Goal: Task Accomplishment & Management: Use online tool/utility

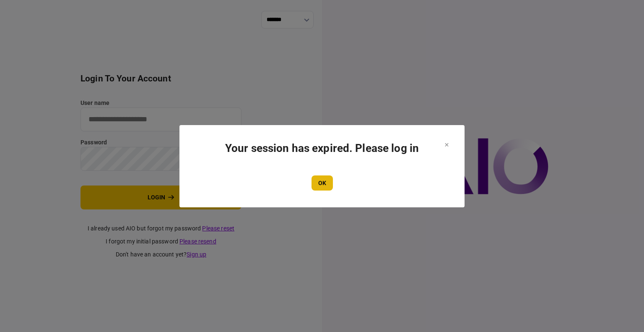
type input "****"
click at [318, 179] on button "OK" at bounding box center [321, 182] width 21 height 15
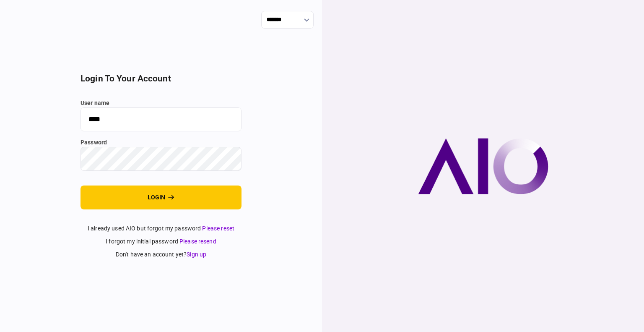
click at [120, 183] on section "login to your account user name **** password login I already used AIO but forg…" at bounding box center [160, 165] width 161 height 185
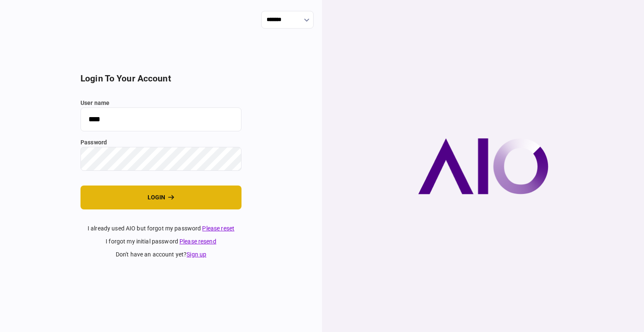
click at [141, 191] on button "login" at bounding box center [160, 197] width 161 height 24
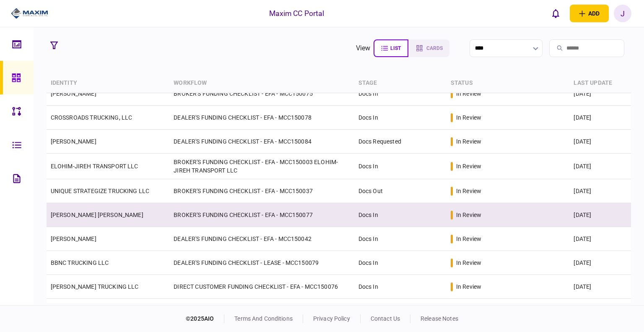
scroll to position [126, 0]
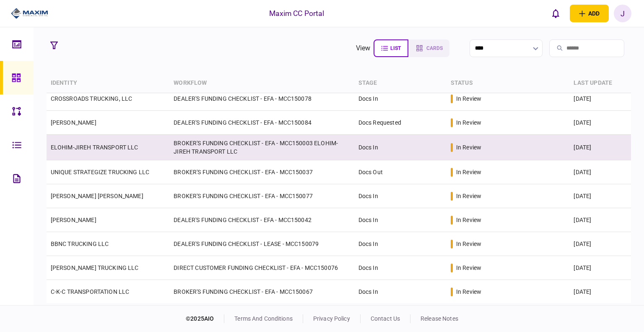
click at [86, 149] on link "ELOHIM-JIREH TRANSPORT LLC" at bounding box center [95, 147] width 88 height 7
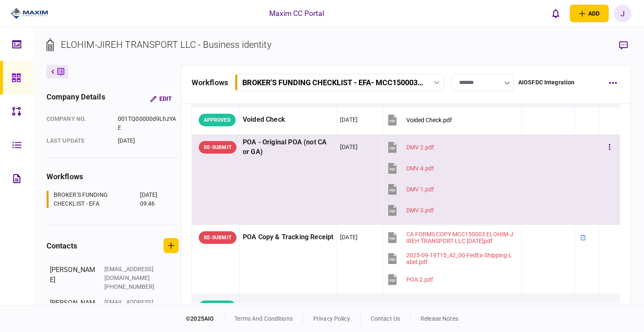
scroll to position [84, 0]
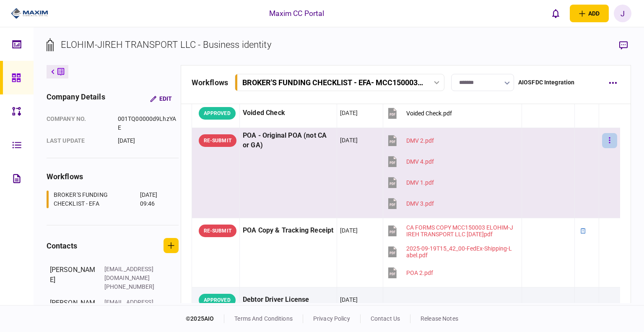
click at [602, 138] on button "button" at bounding box center [609, 140] width 15 height 15
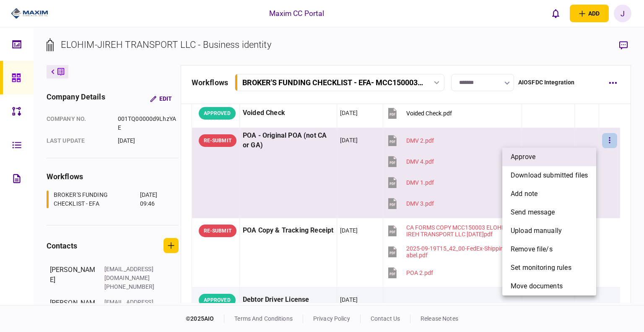
click at [565, 155] on li "approve" at bounding box center [549, 157] width 94 height 18
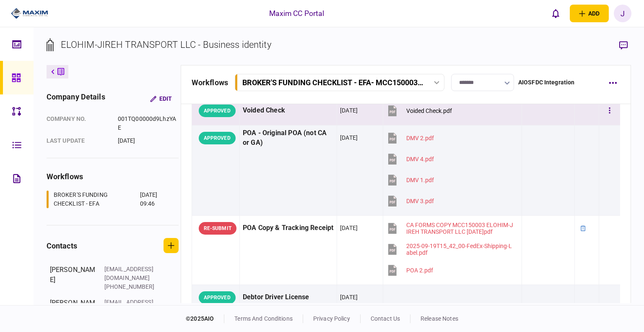
scroll to position [42, 0]
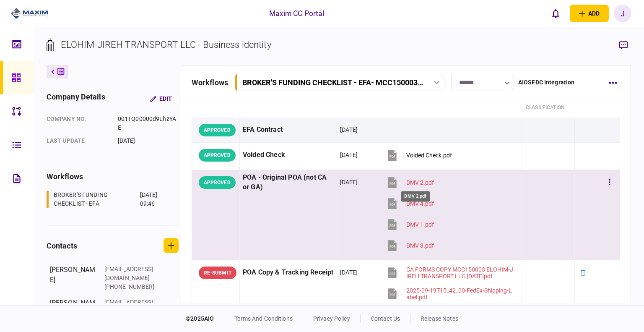
click at [411, 180] on div "DMV 2.pdf" at bounding box center [420, 182] width 28 height 7
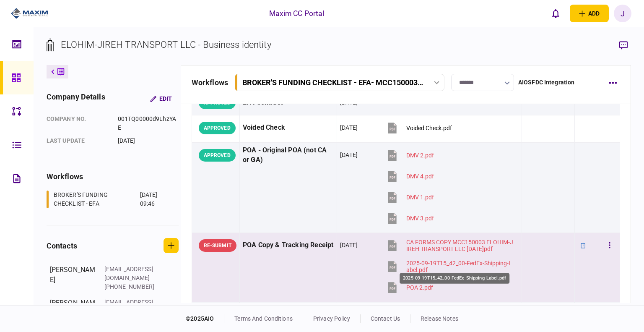
scroll to position [84, 0]
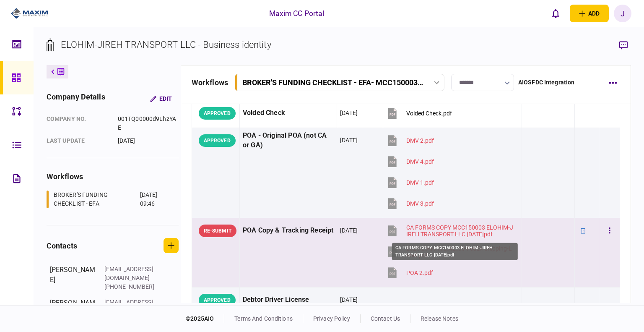
click at [422, 224] on div "CA FORMS COPY MCC150003 ELOHIM-JIREH TRANSPORT LLC [DATE]pdf" at bounding box center [460, 230] width 108 height 13
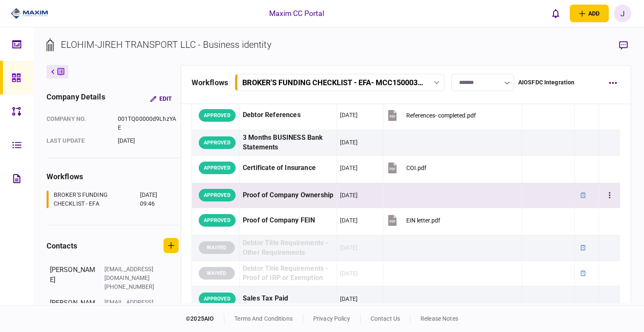
scroll to position [168, 0]
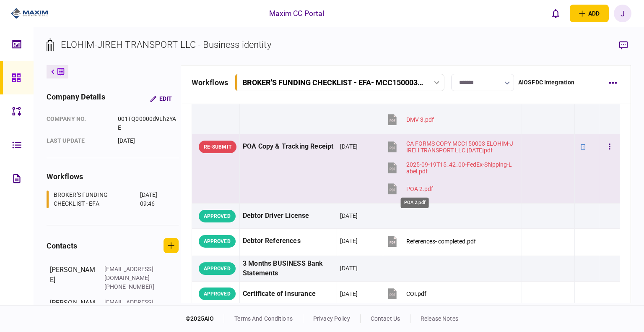
click at [409, 185] on div "POA 2.pdf" at bounding box center [419, 188] width 27 height 7
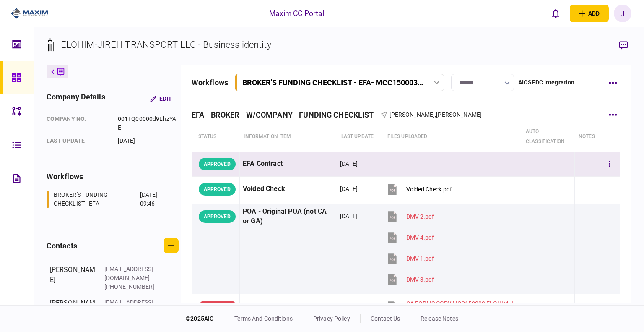
scroll to position [0, 0]
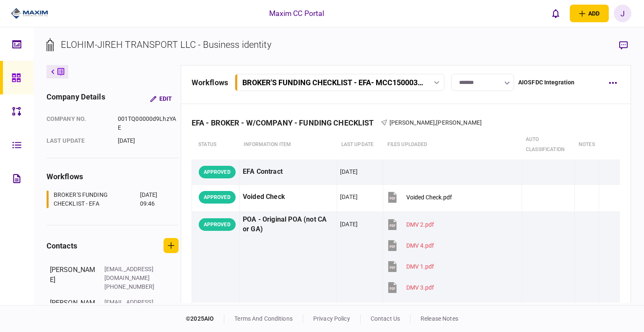
click at [12, 70] on div at bounding box center [18, 78] width 13 height 34
